Goal: Transaction & Acquisition: Book appointment/travel/reservation

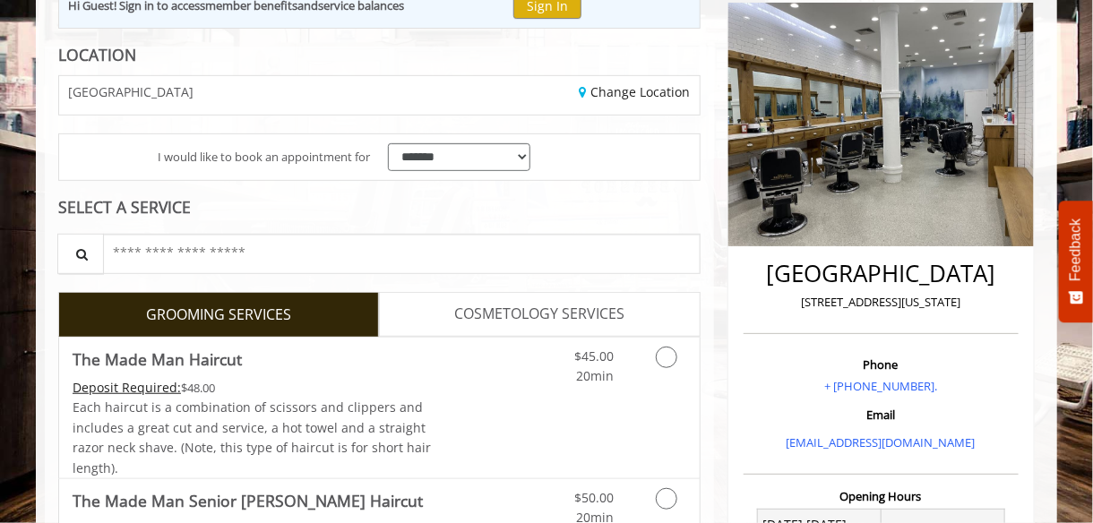
scroll to position [269, 0]
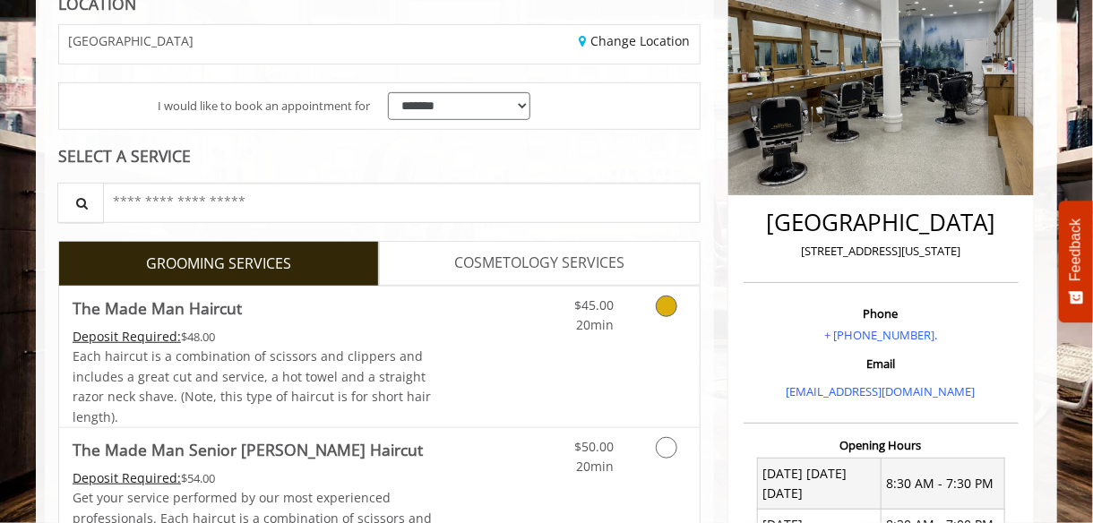
click at [673, 307] on icon "Grooming services" at bounding box center [666, 306] width 21 height 21
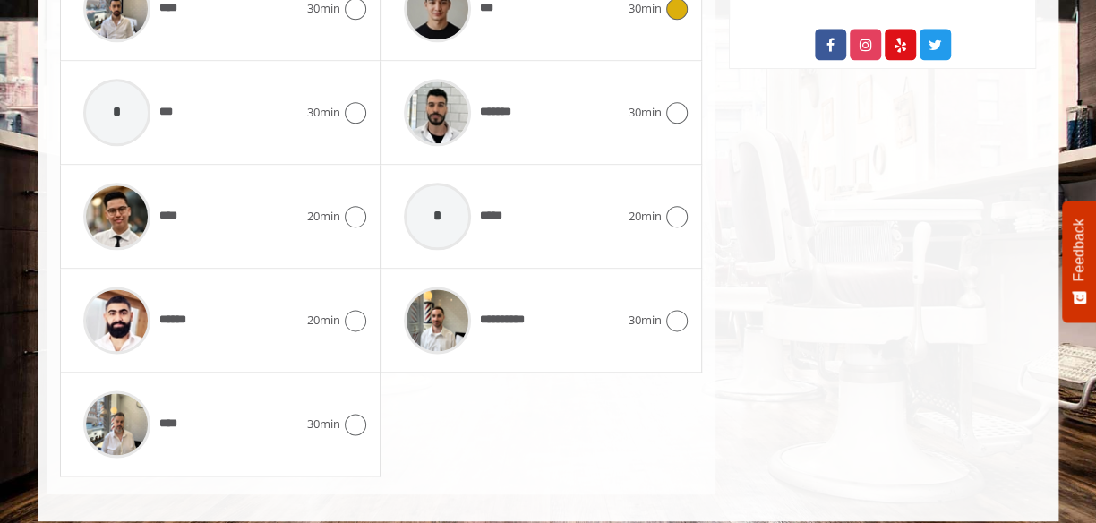
scroll to position [1103, 0]
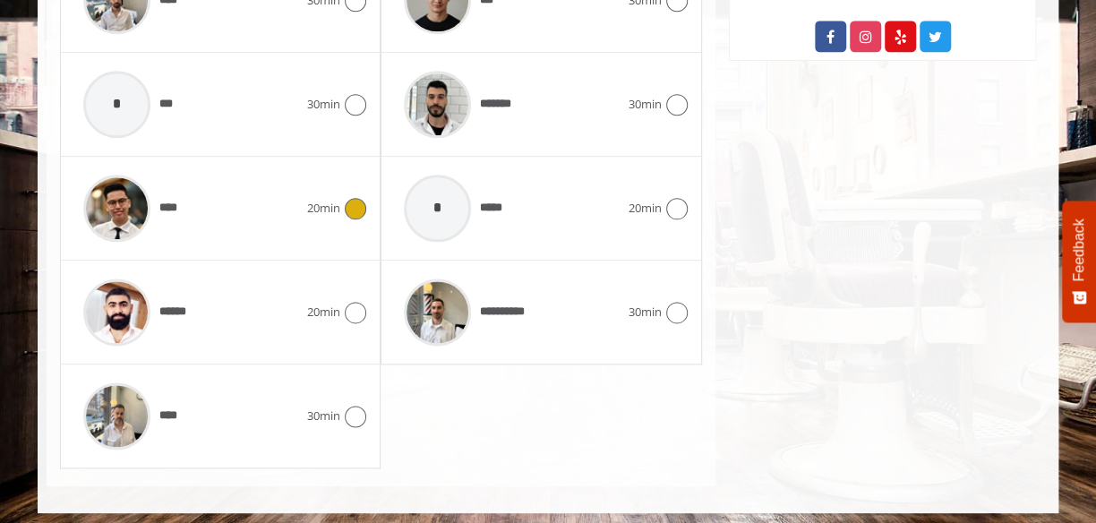
click at [348, 202] on icon at bounding box center [355, 208] width 21 height 21
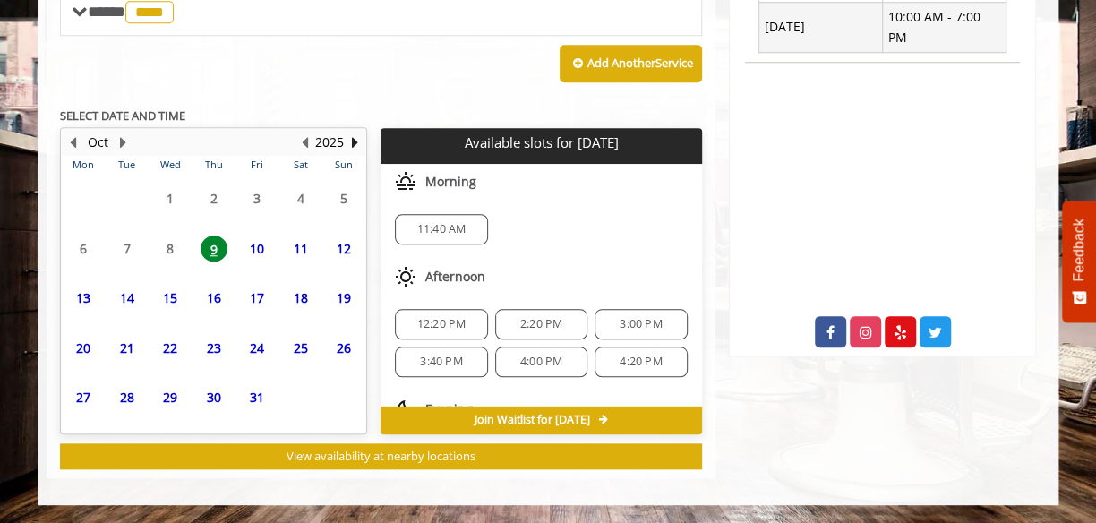
scroll to position [790, 0]
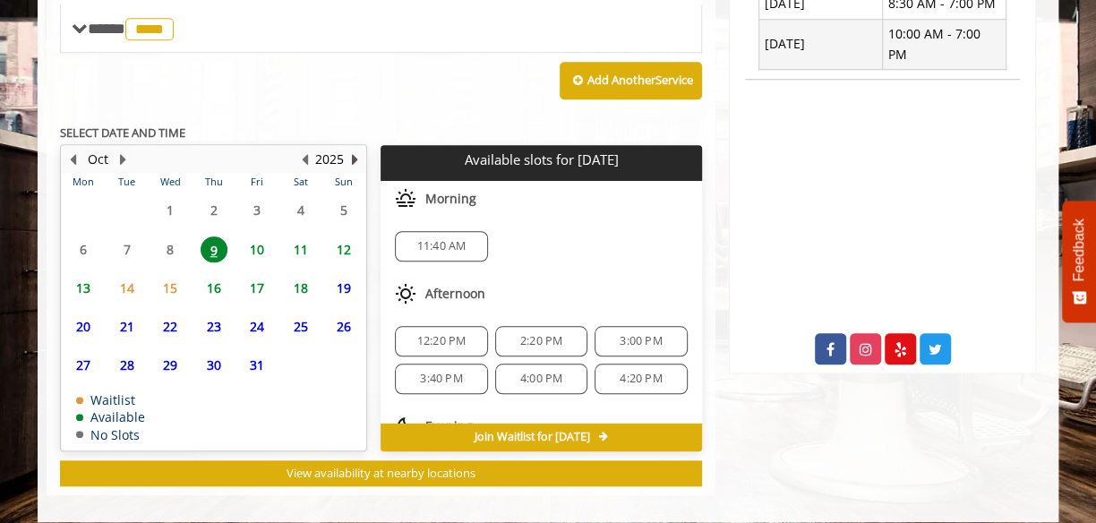
click at [352, 153] on button "Next Year" at bounding box center [355, 160] width 14 height 20
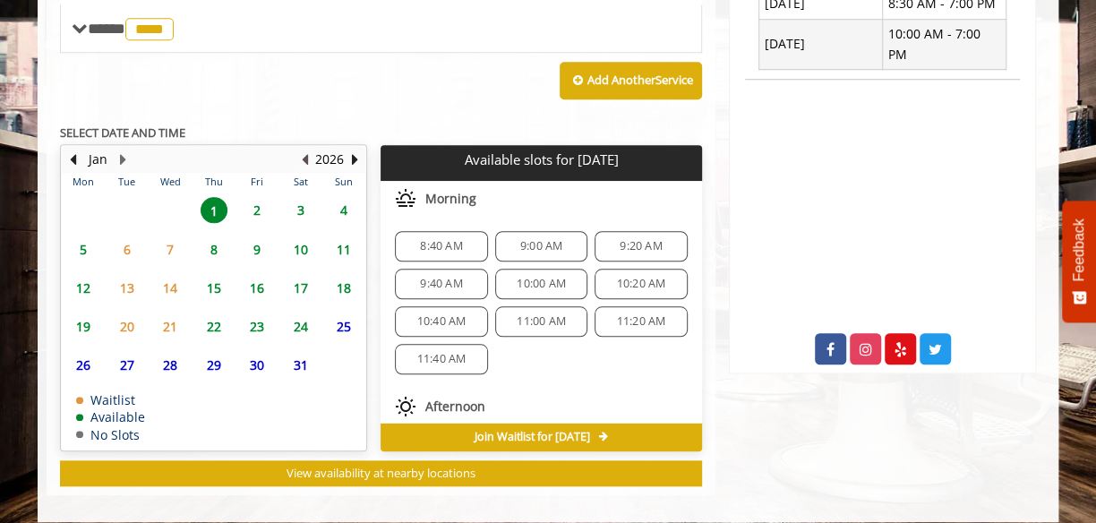
click at [305, 151] on button "Previous Year" at bounding box center [304, 160] width 14 height 20
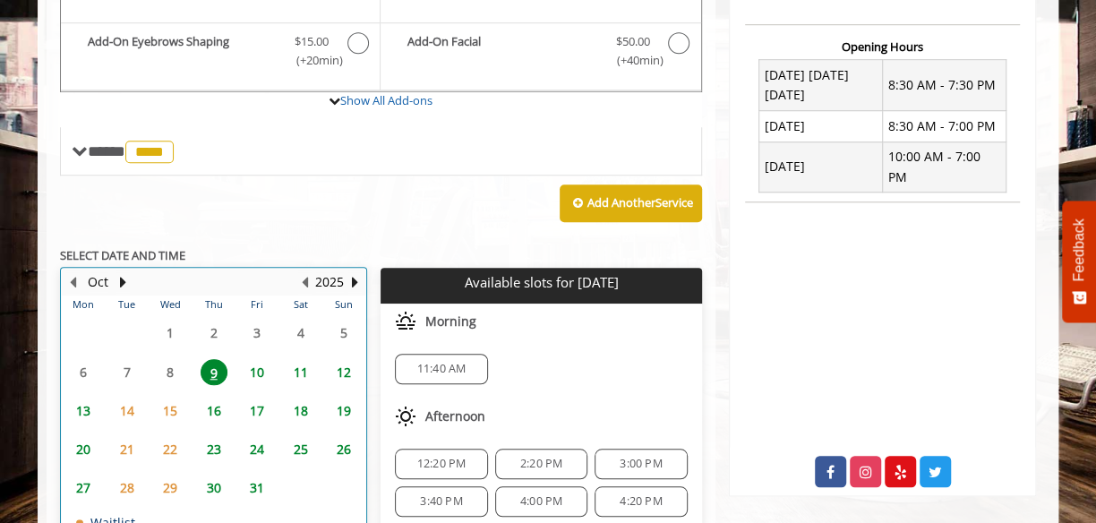
scroll to position [770, 0]
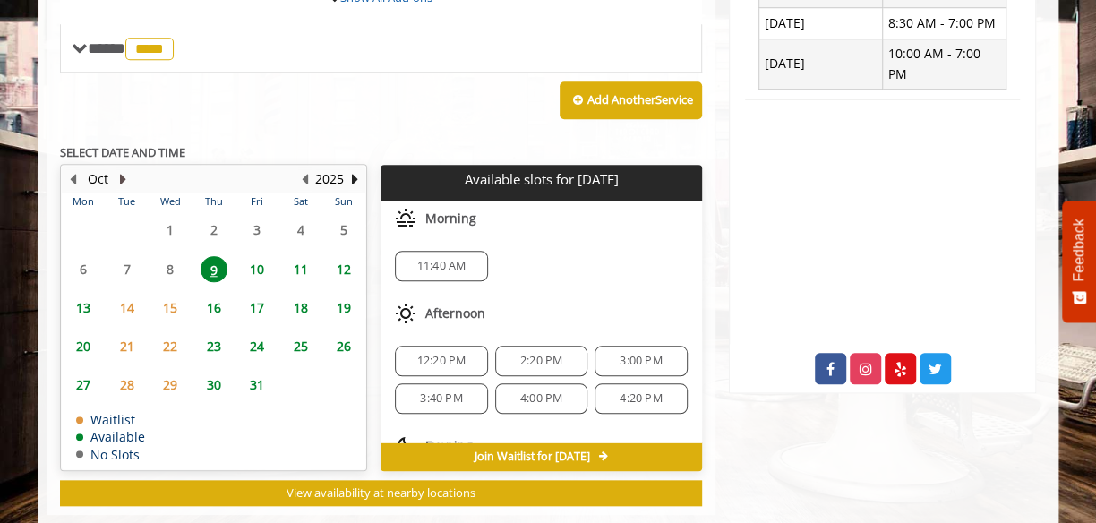
click at [119, 169] on button "Next Month" at bounding box center [123, 179] width 14 height 20
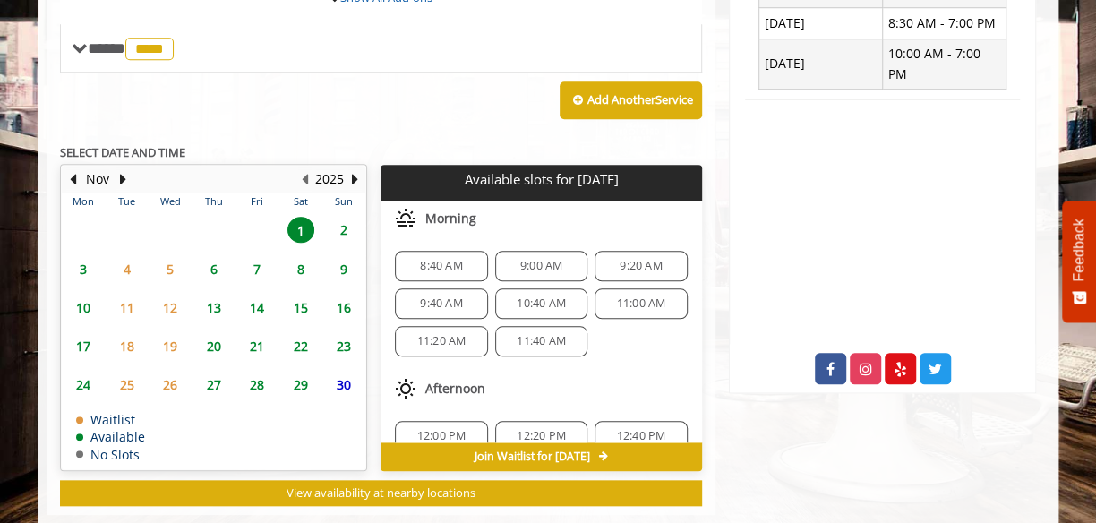
click at [82, 260] on span "3" at bounding box center [83, 269] width 27 height 26
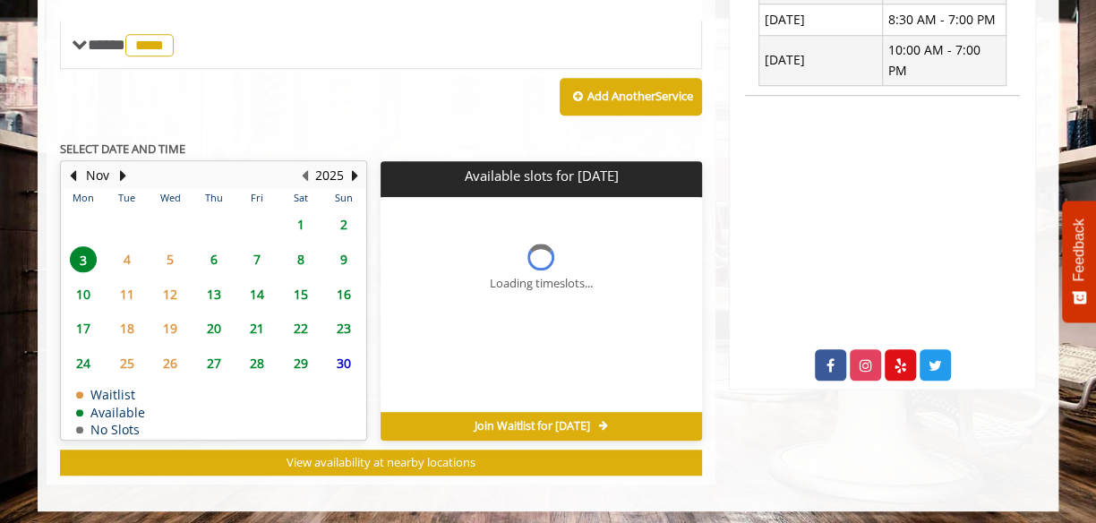
scroll to position [801, 0]
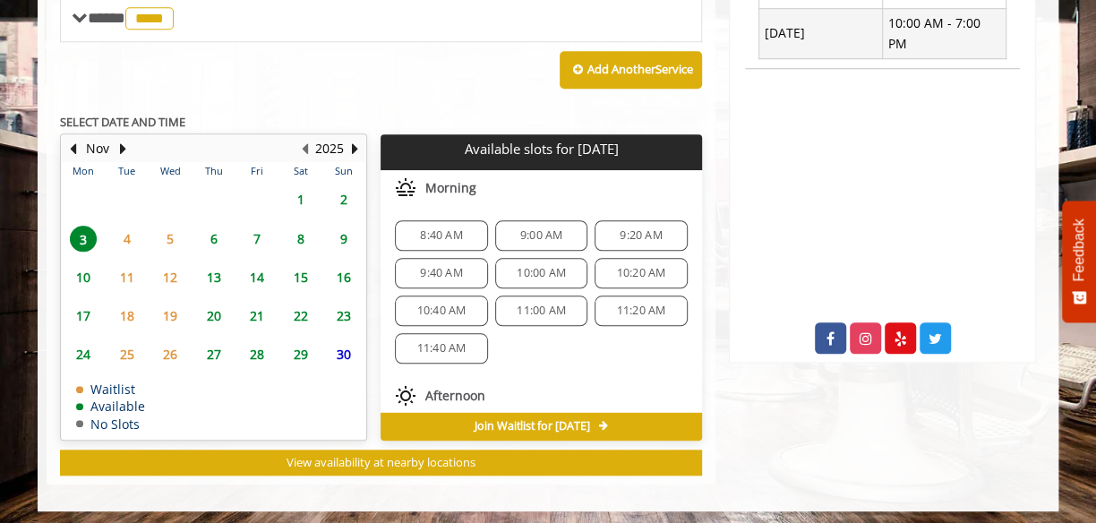
click at [420, 228] on span "8:40 AM" at bounding box center [441, 235] width 42 height 14
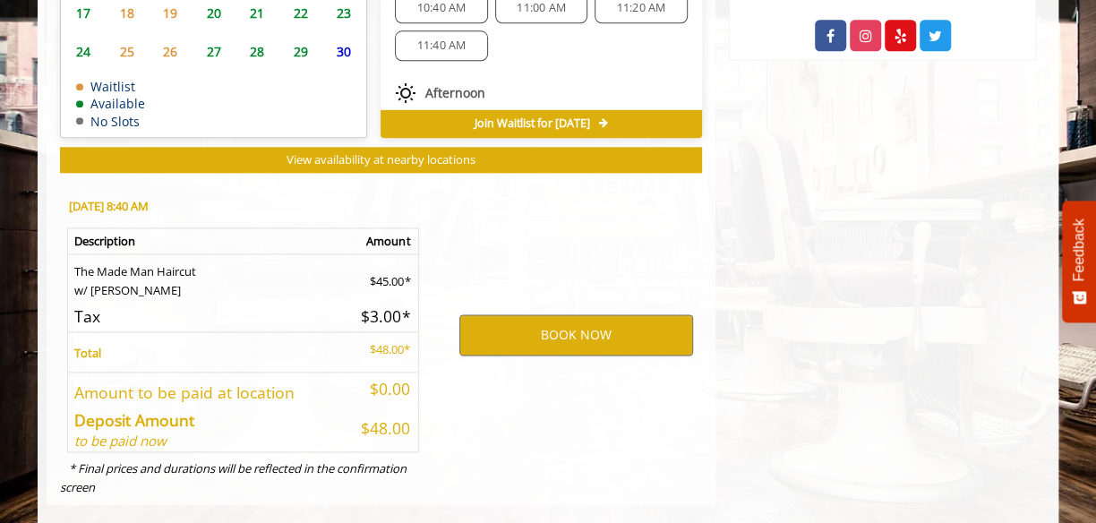
scroll to position [1123, 0]
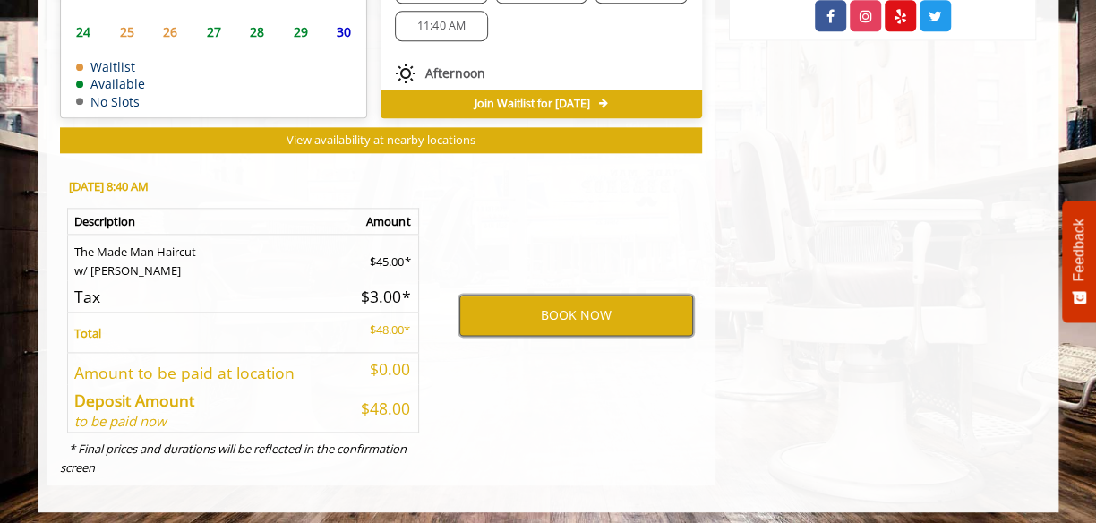
click at [561, 309] on button "BOOK NOW" at bounding box center [577, 315] width 234 height 41
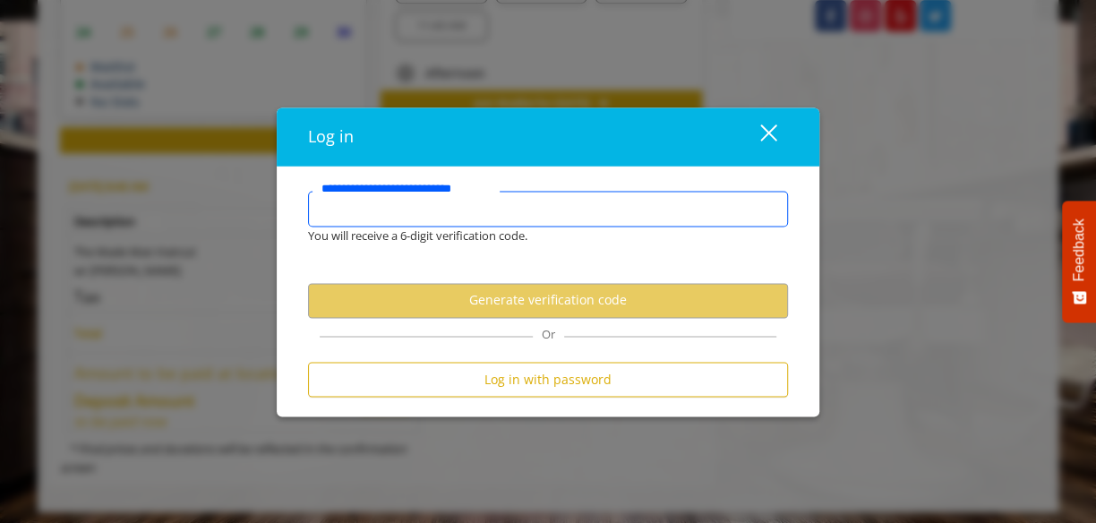
click at [460, 213] on input "**********" at bounding box center [548, 209] width 480 height 36
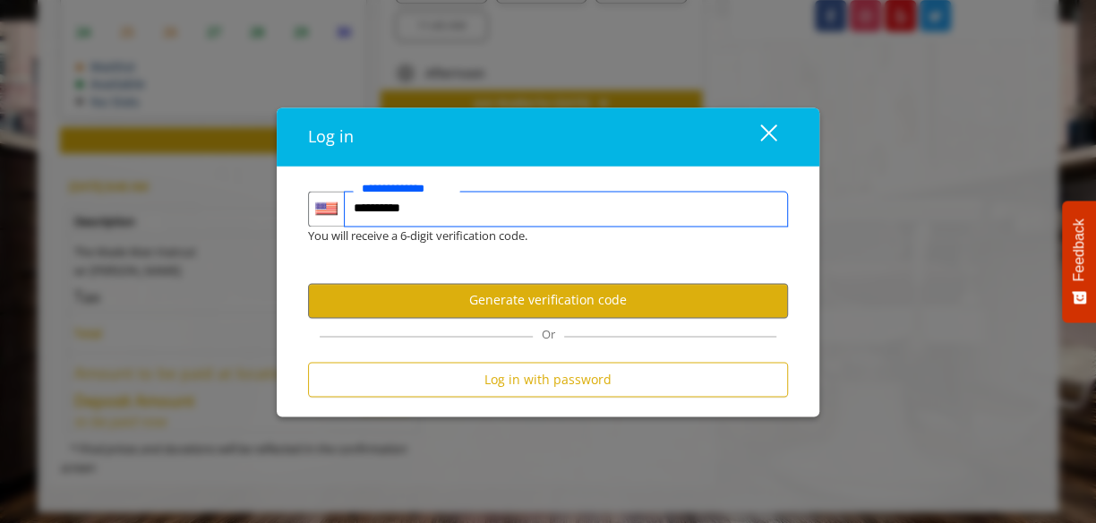
type input "**********"
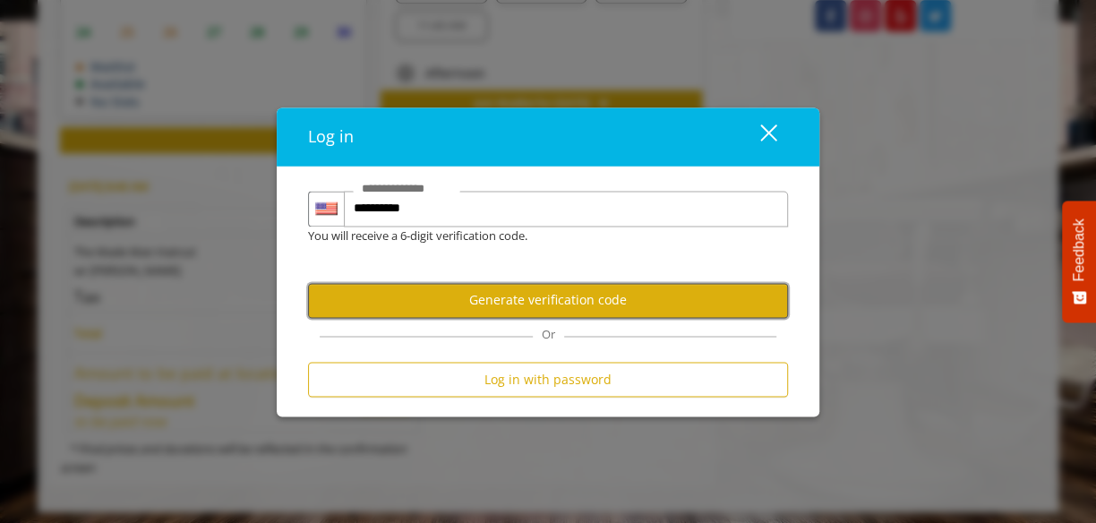
click at [546, 303] on button "Generate verification code" at bounding box center [548, 300] width 480 height 35
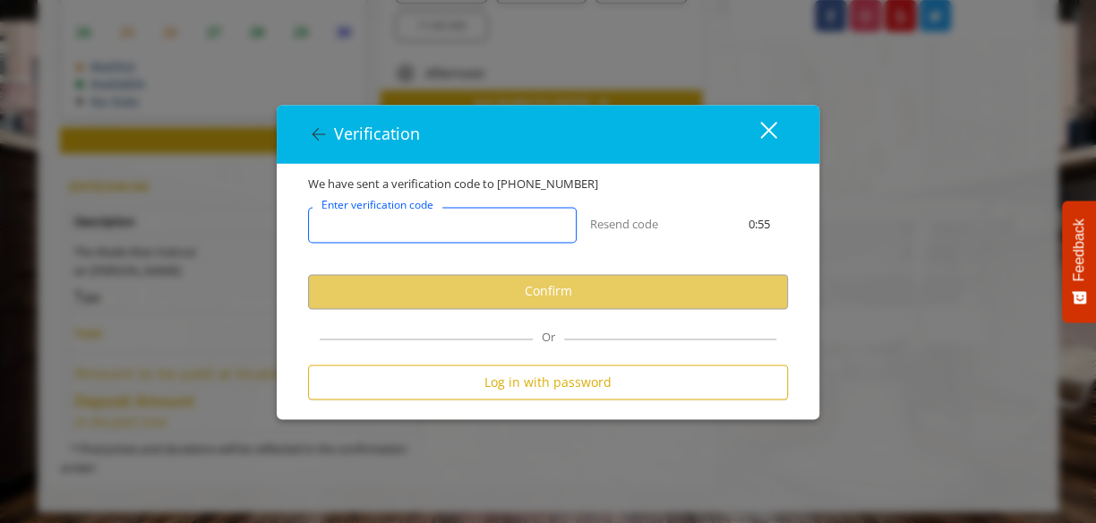
click at [482, 221] on input "Enter verification code" at bounding box center [442, 225] width 269 height 36
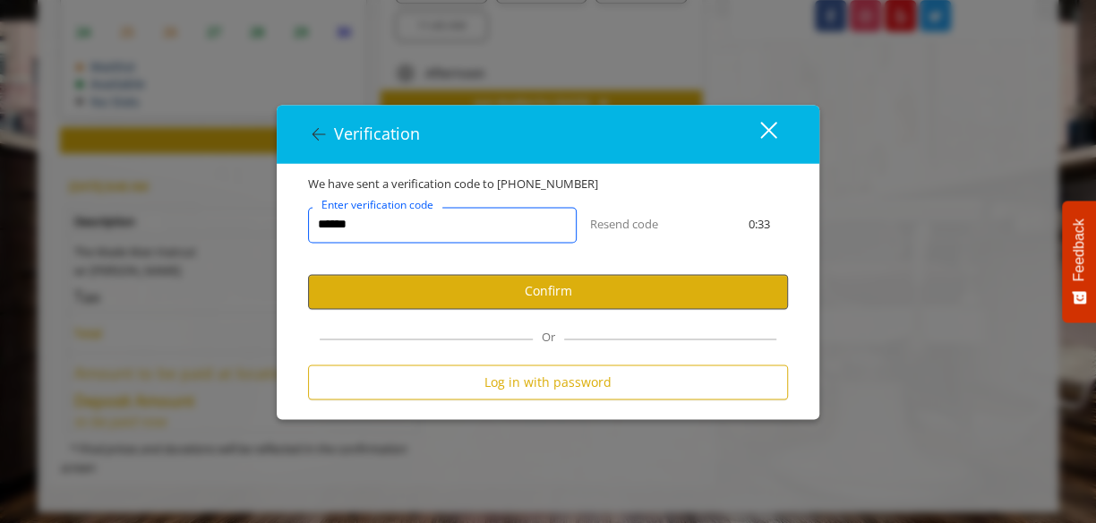
type input "******"
click at [537, 303] on button "Confirm" at bounding box center [548, 291] width 480 height 35
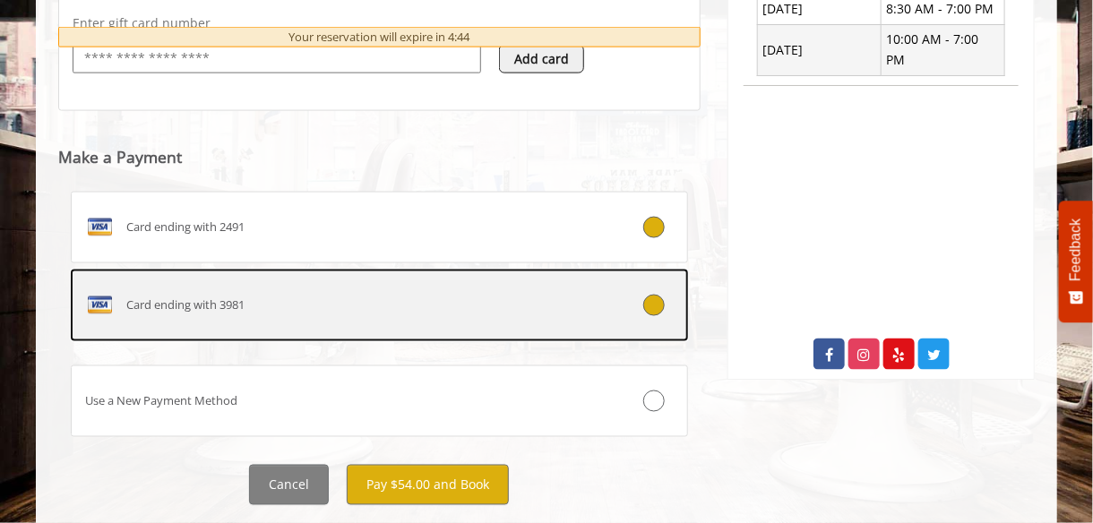
scroll to position [848, 0]
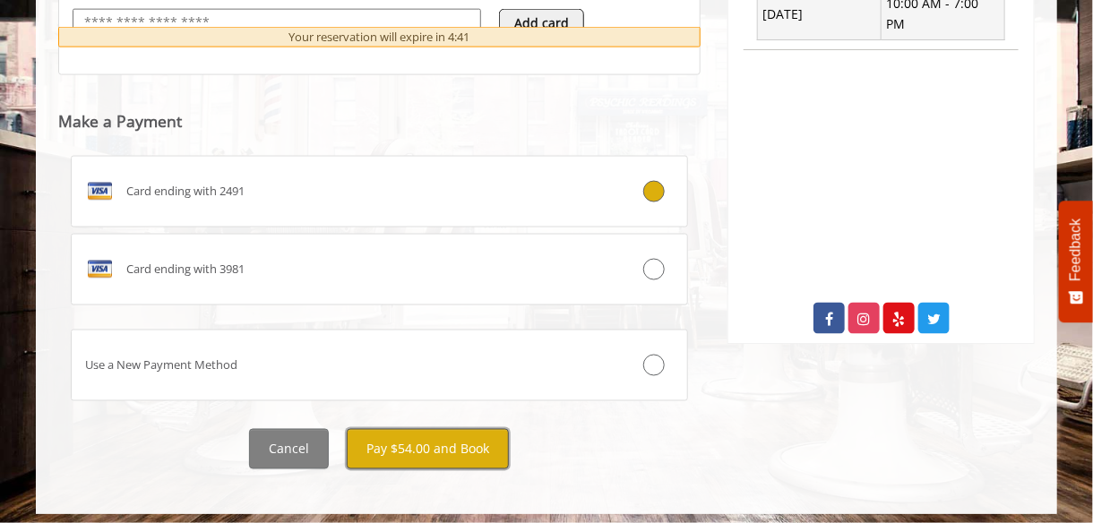
click at [447, 443] on button "Pay $54.00 and Book" at bounding box center [428, 449] width 162 height 40
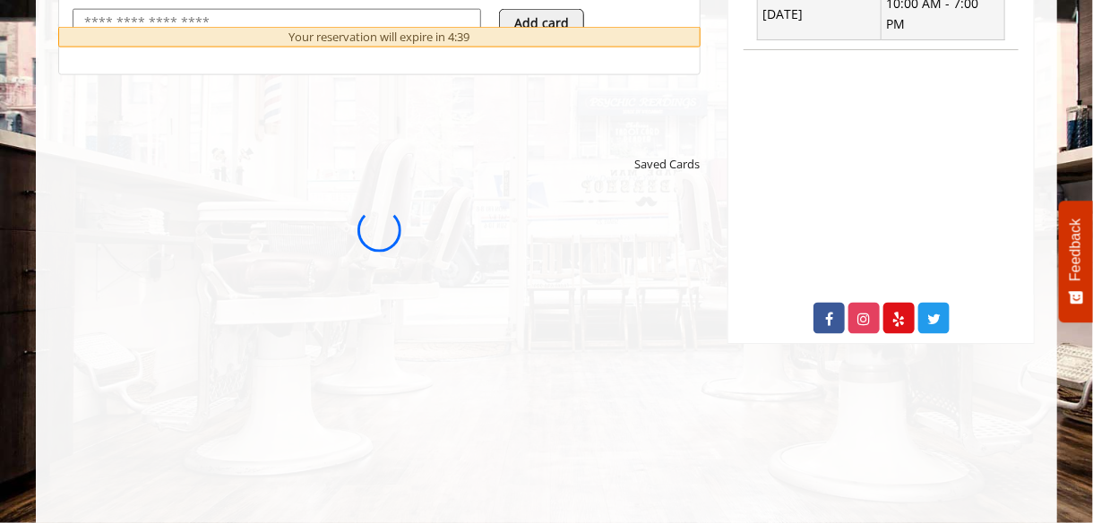
scroll to position [0, 0]
